Goal: Information Seeking & Learning: Learn about a topic

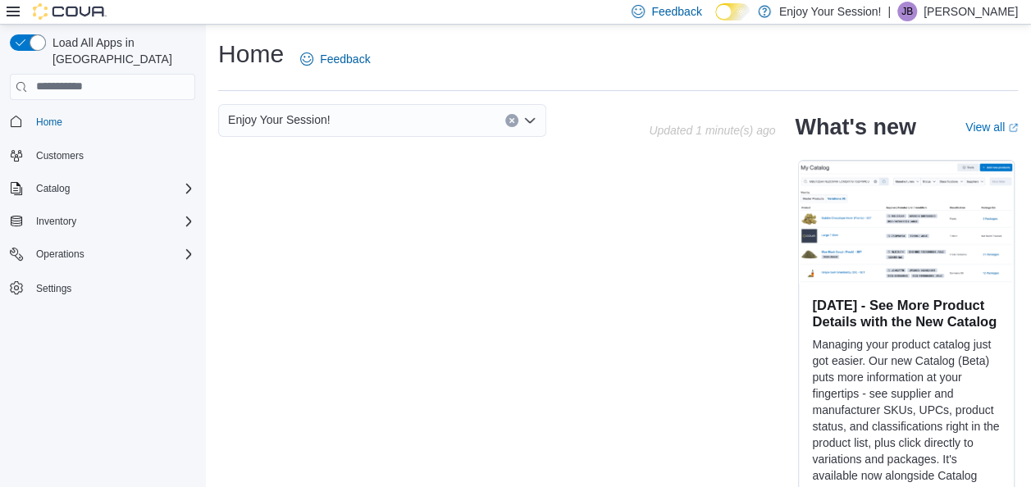
scroll to position [48, 0]
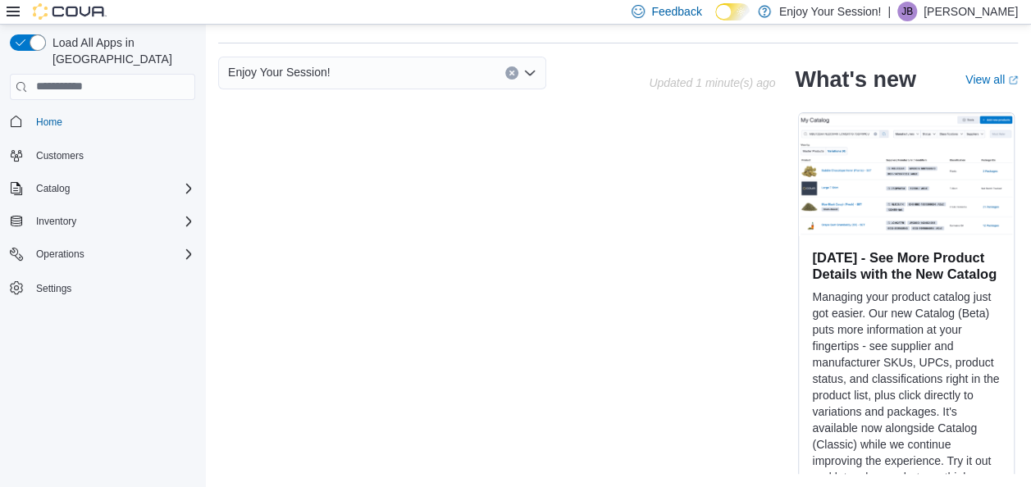
click at [153, 145] on span "Customers" at bounding box center [113, 155] width 166 height 21
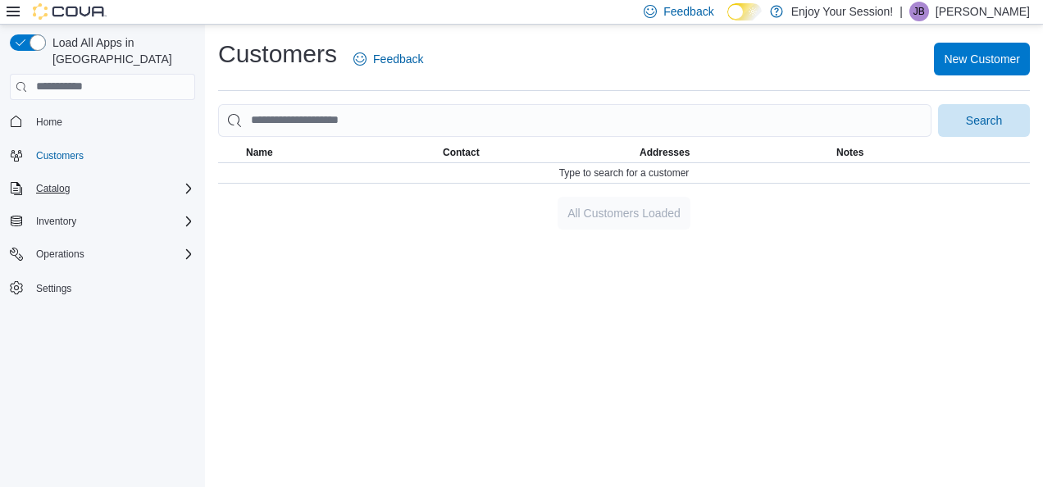
click at [155, 179] on div "Catalog" at bounding box center [113, 189] width 166 height 20
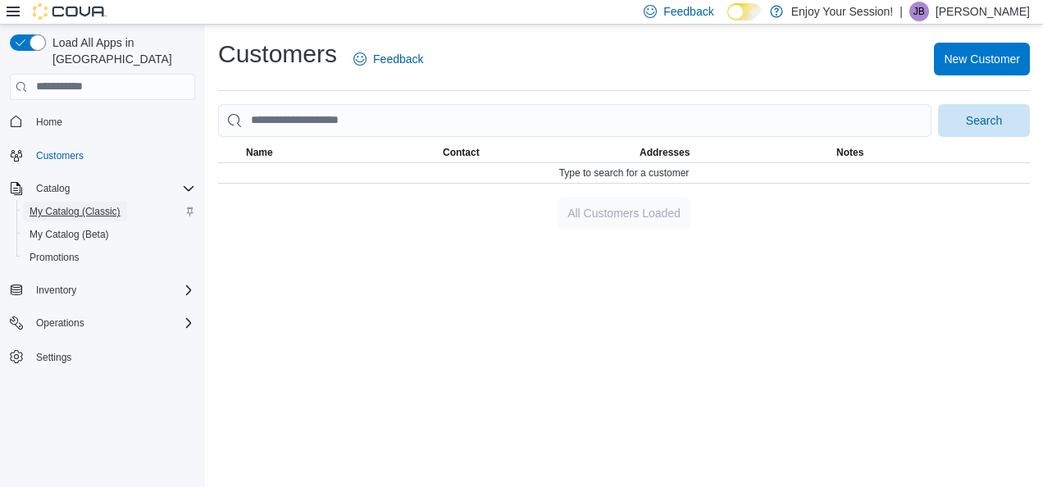
click at [113, 205] on span "My Catalog (Classic)" at bounding box center [75, 211] width 91 height 13
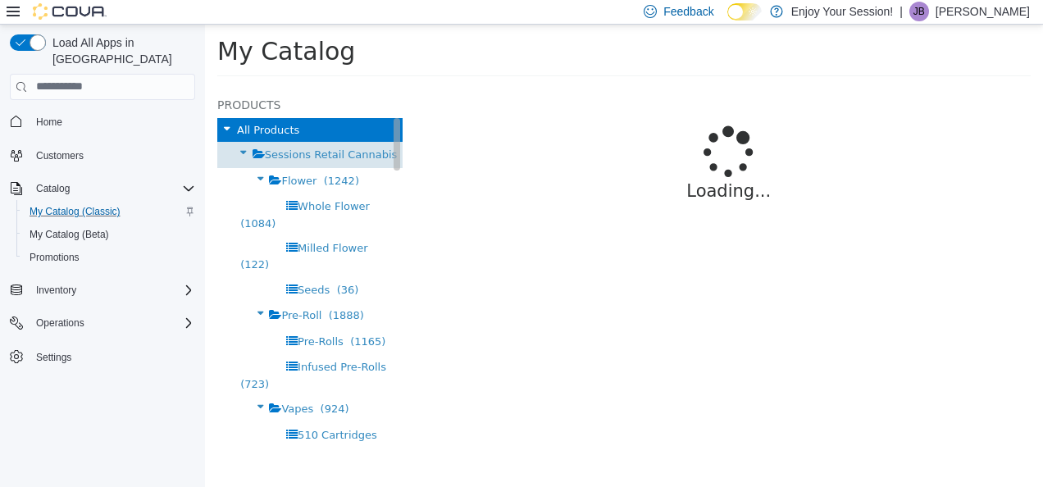
select select "**********"
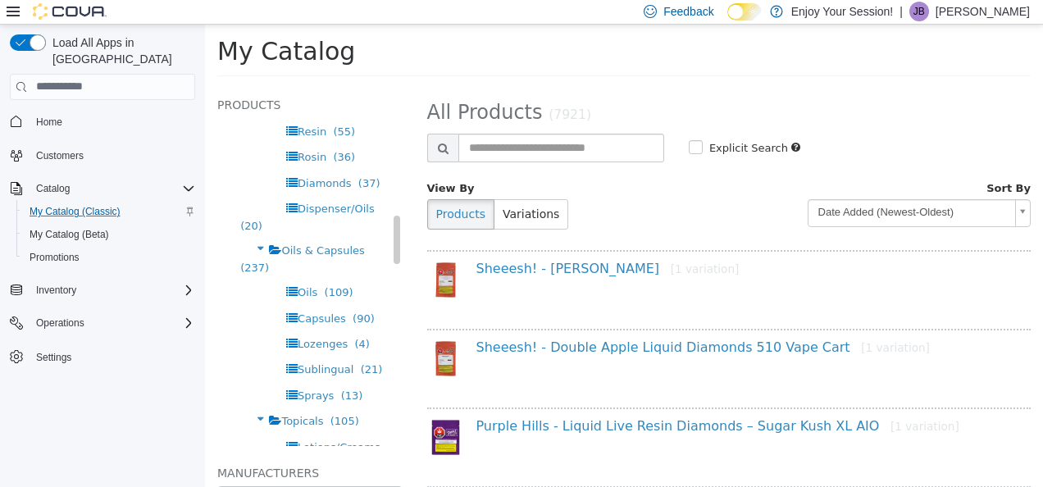
scroll to position [650, 0]
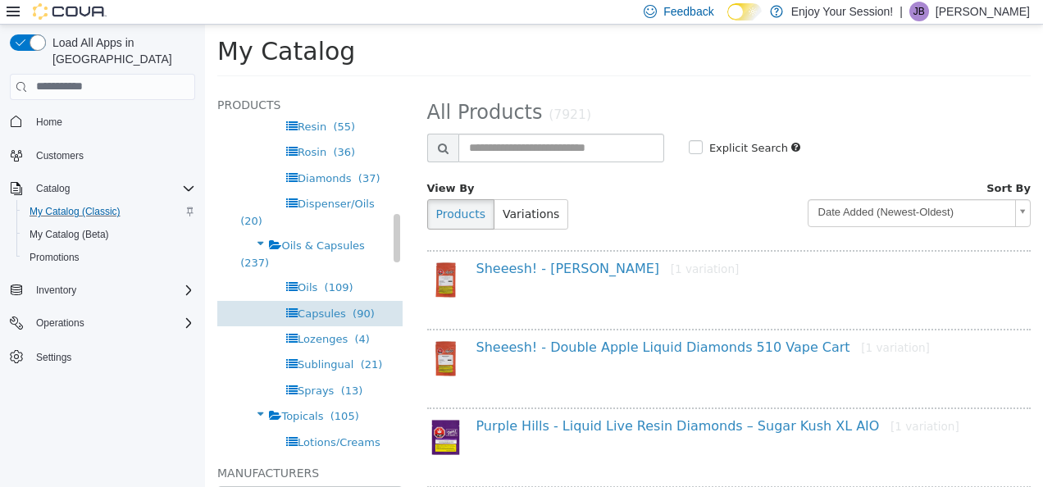
click at [317, 303] on div "Capsules (90)" at bounding box center [309, 312] width 185 height 25
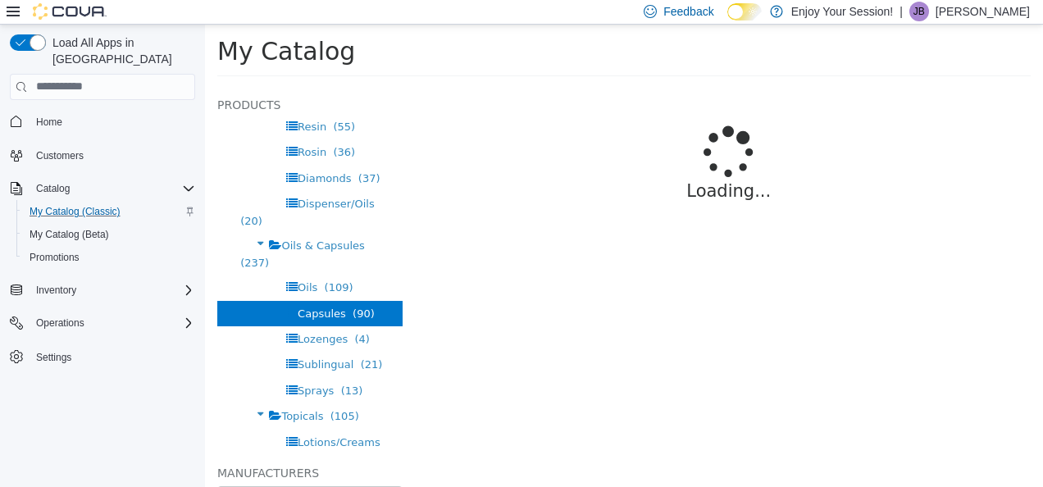
select select "**********"
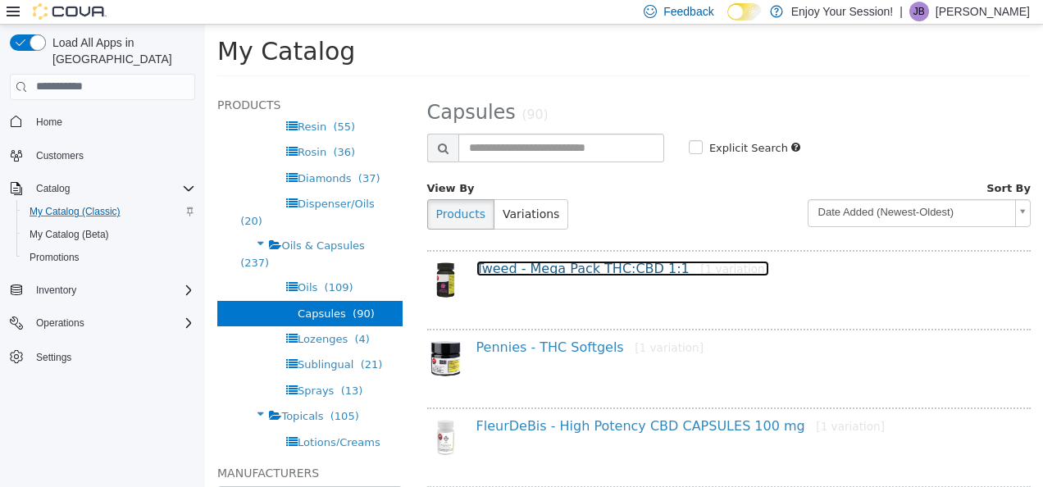
click at [585, 272] on link "Tweed - Mega Pack THC:CBD 1:1 [1 variation]" at bounding box center [624, 268] width 294 height 16
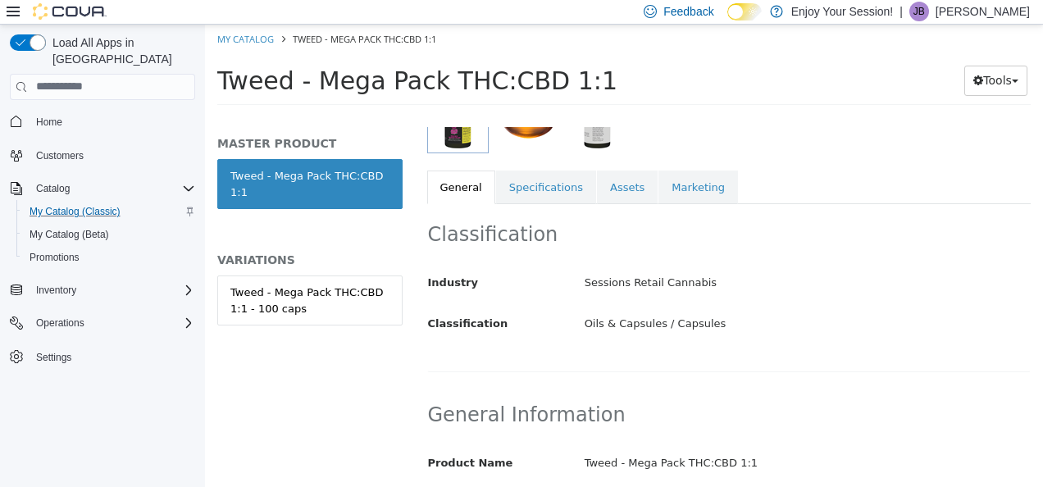
scroll to position [263, 0]
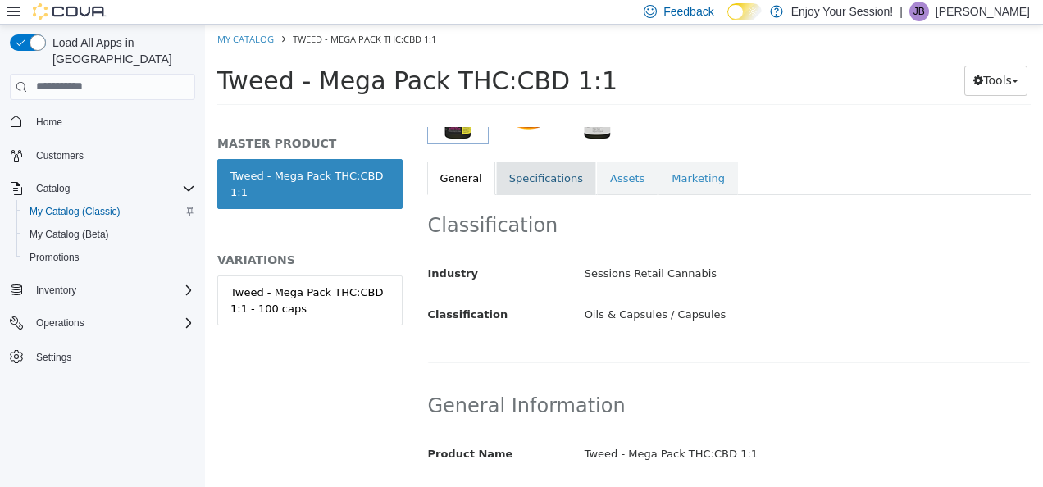
click at [527, 180] on link "Specifications" at bounding box center [546, 178] width 100 height 34
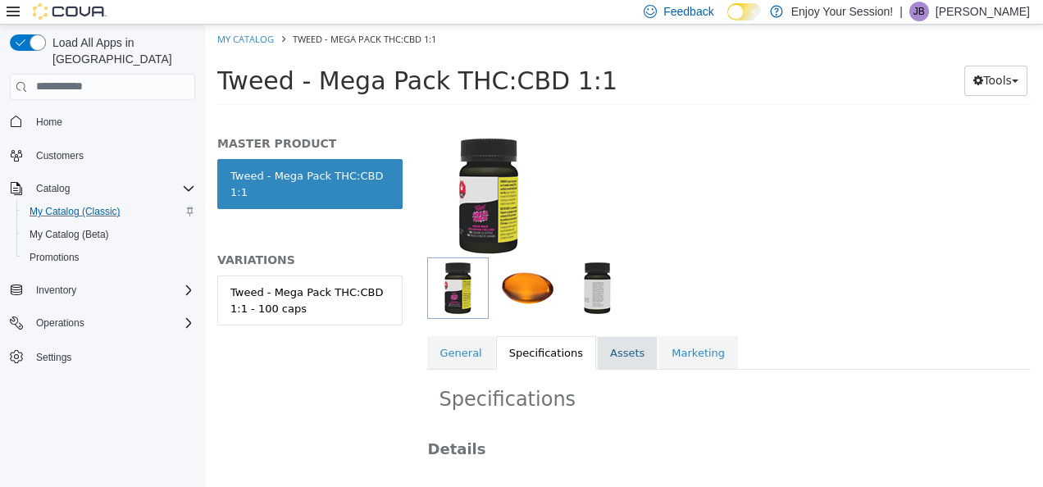
scroll to position [87, 0]
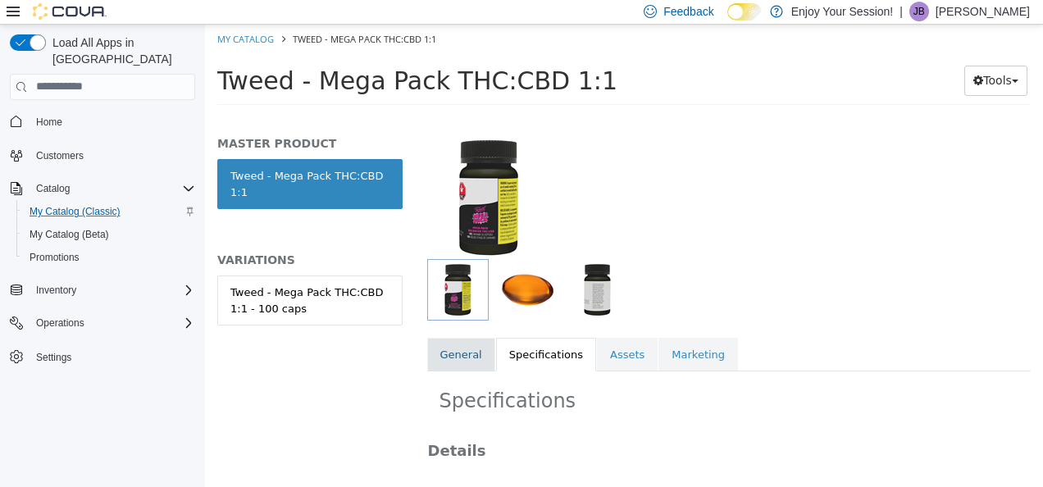
click at [457, 342] on link "General" at bounding box center [461, 354] width 68 height 34
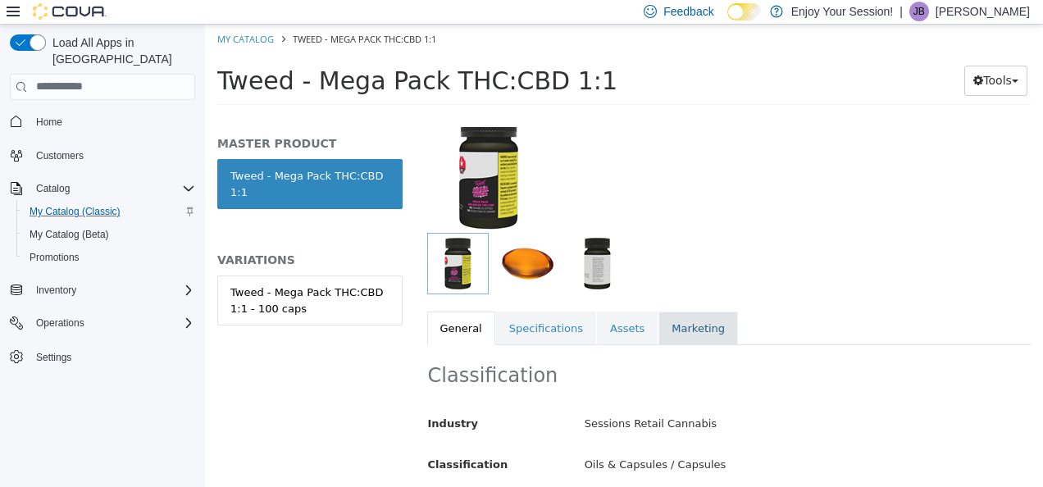
scroll to position [112, 0]
click at [611, 322] on link "Assets" at bounding box center [627, 329] width 61 height 34
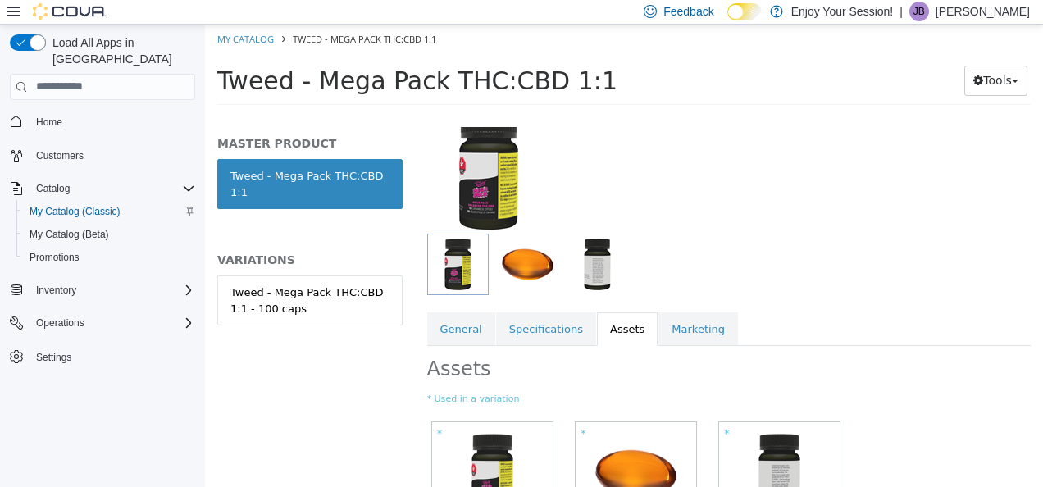
scroll to position [253, 0]
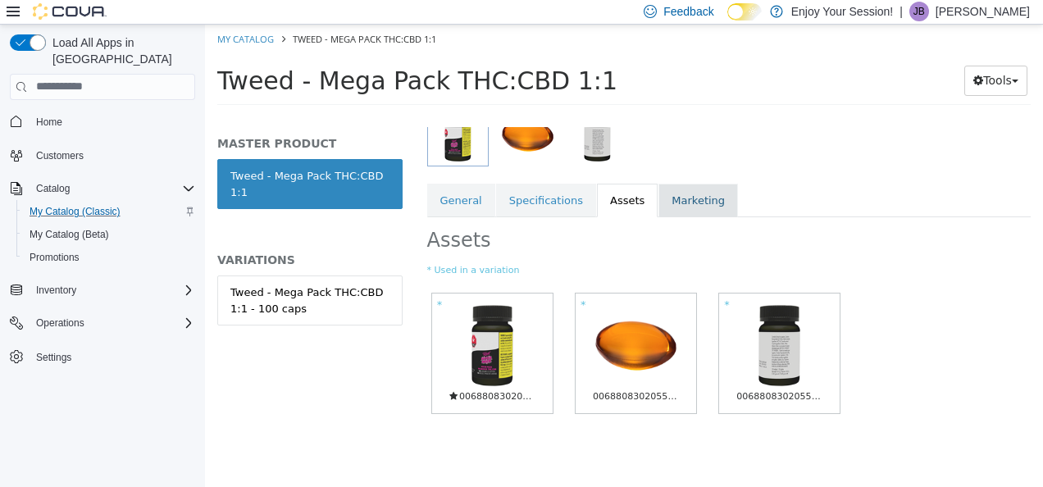
click at [691, 183] on link "Marketing" at bounding box center [699, 200] width 80 height 34
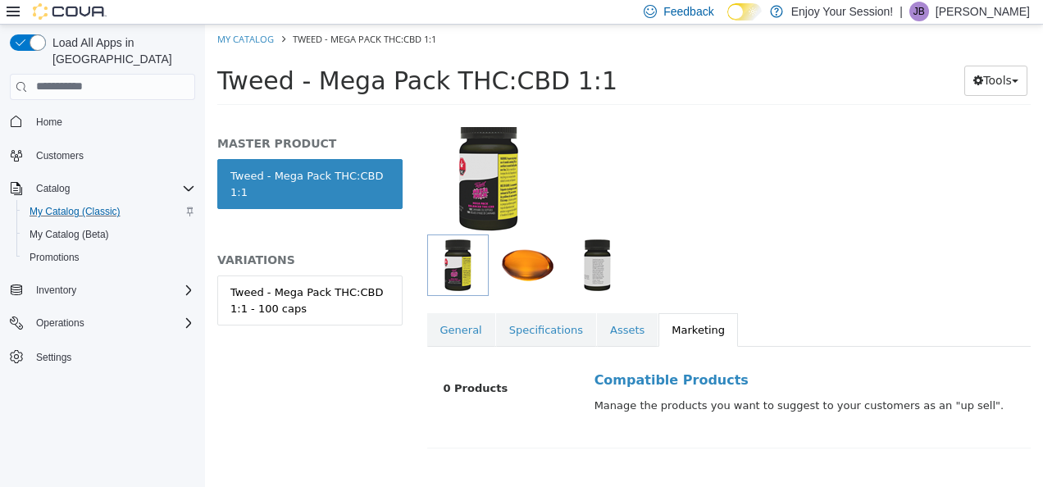
click at [487, 176] on img at bounding box center [488, 172] width 123 height 123
click at [523, 259] on img "button" at bounding box center [527, 264] width 55 height 55
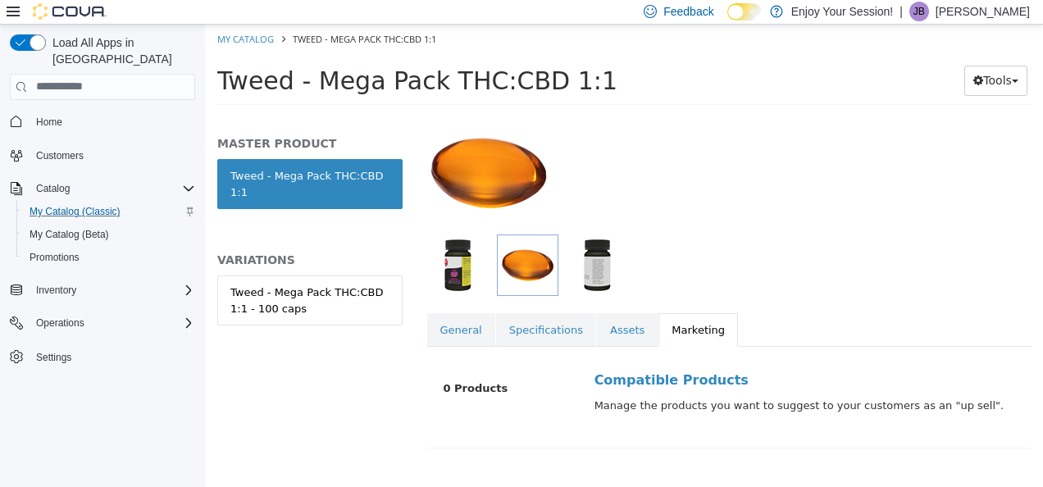
click at [579, 259] on img "button" at bounding box center [597, 264] width 55 height 55
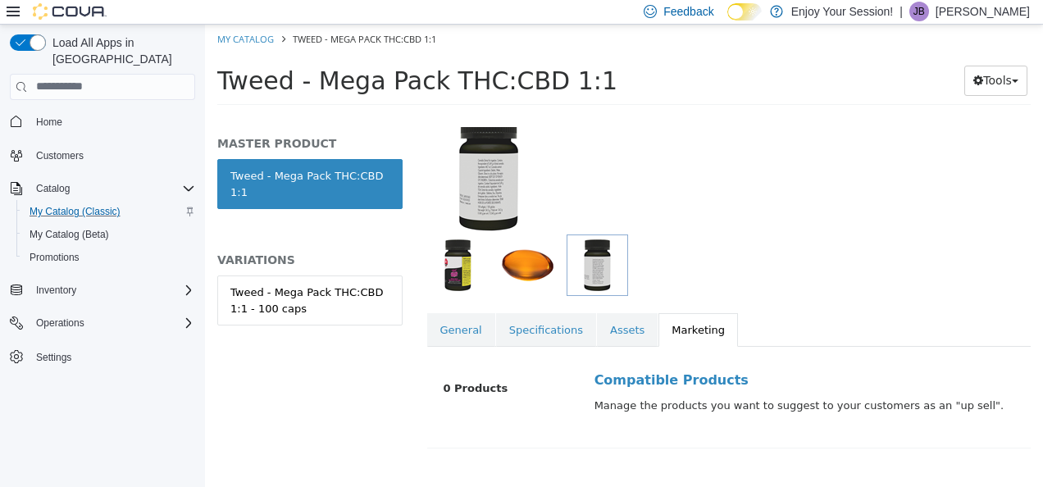
click at [491, 178] on img at bounding box center [488, 172] width 123 height 123
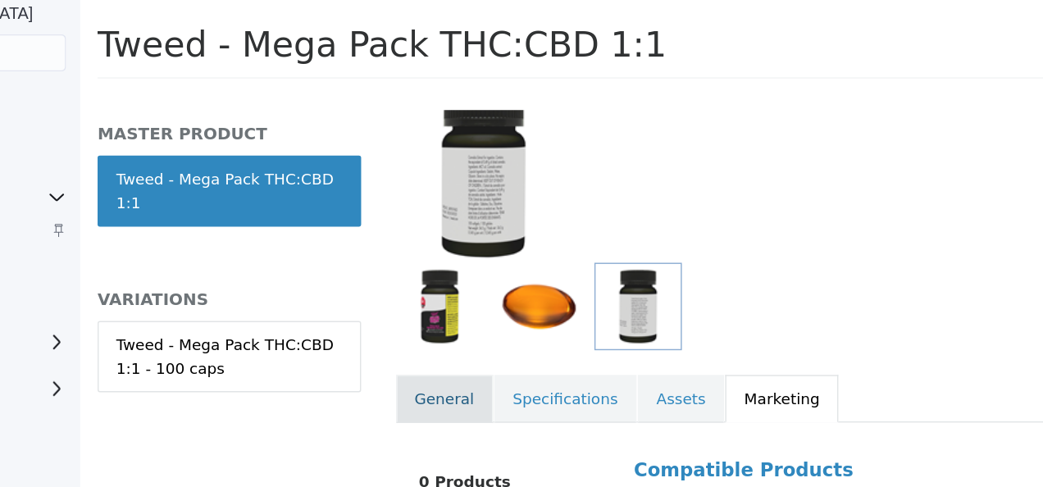
click at [341, 253] on link "General" at bounding box center [336, 270] width 68 height 34
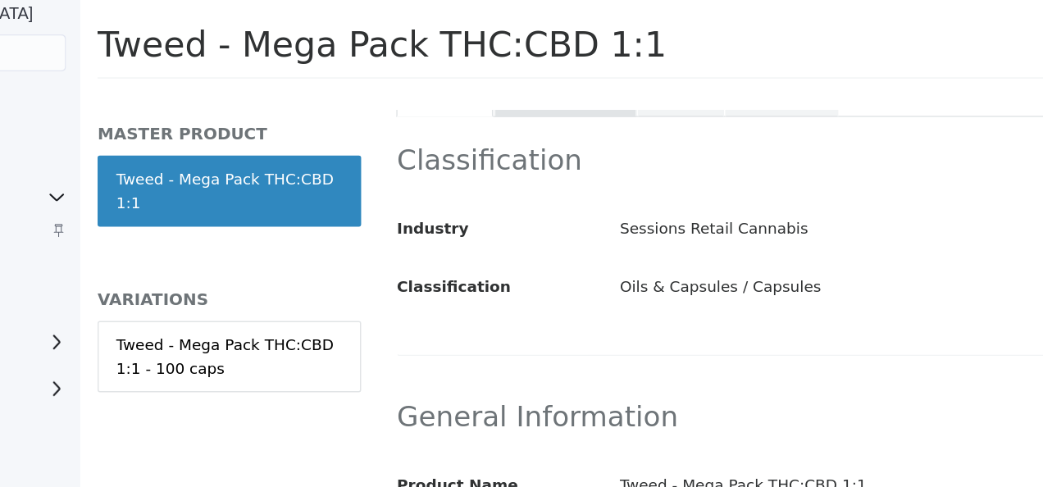
scroll to position [327, 0]
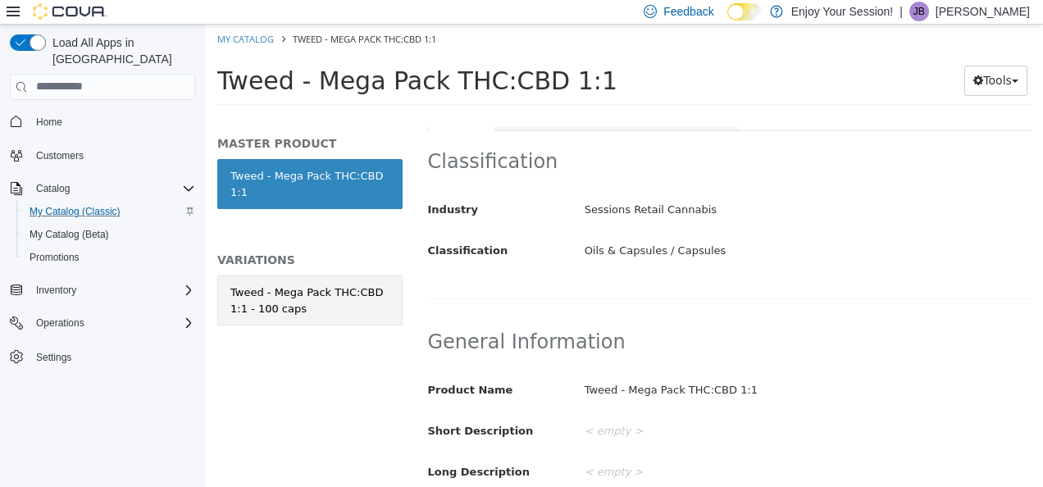
click at [341, 289] on div "Tweed - Mega Pack THC:CBD 1:1 - 100 caps" at bounding box center [309, 300] width 159 height 32
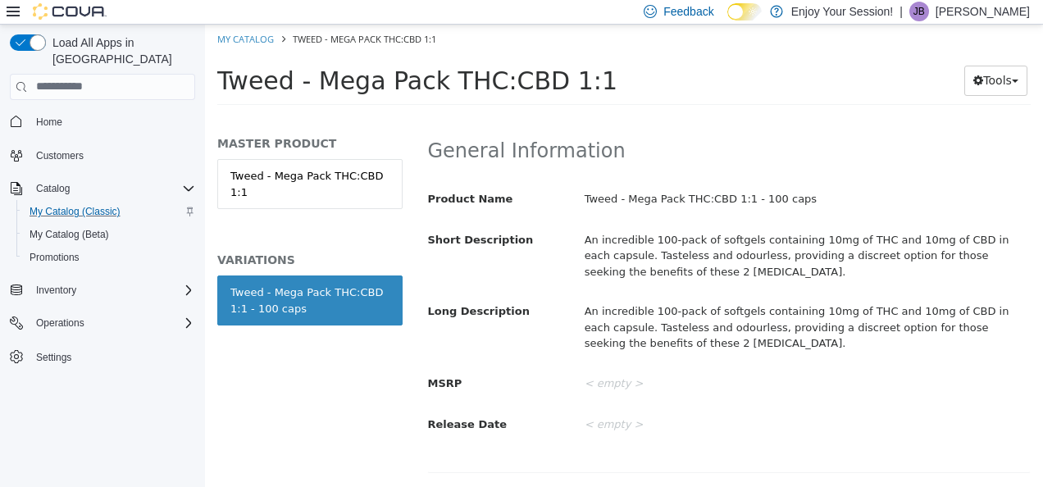
scroll to position [509, 0]
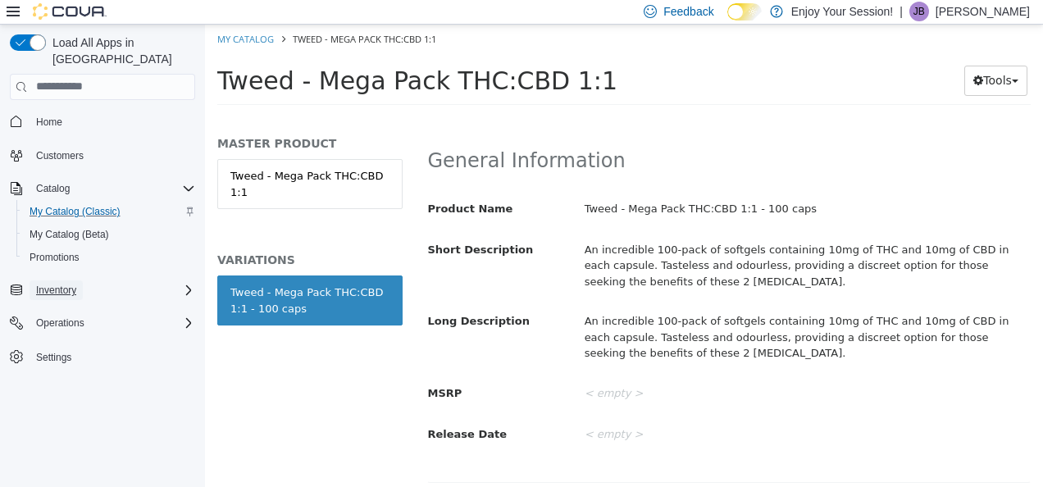
click at [69, 284] on span "Inventory" at bounding box center [56, 290] width 40 height 13
click at [107, 336] on div "Operations" at bounding box center [113, 346] width 166 height 20
